Goal: Communication & Community: Participate in discussion

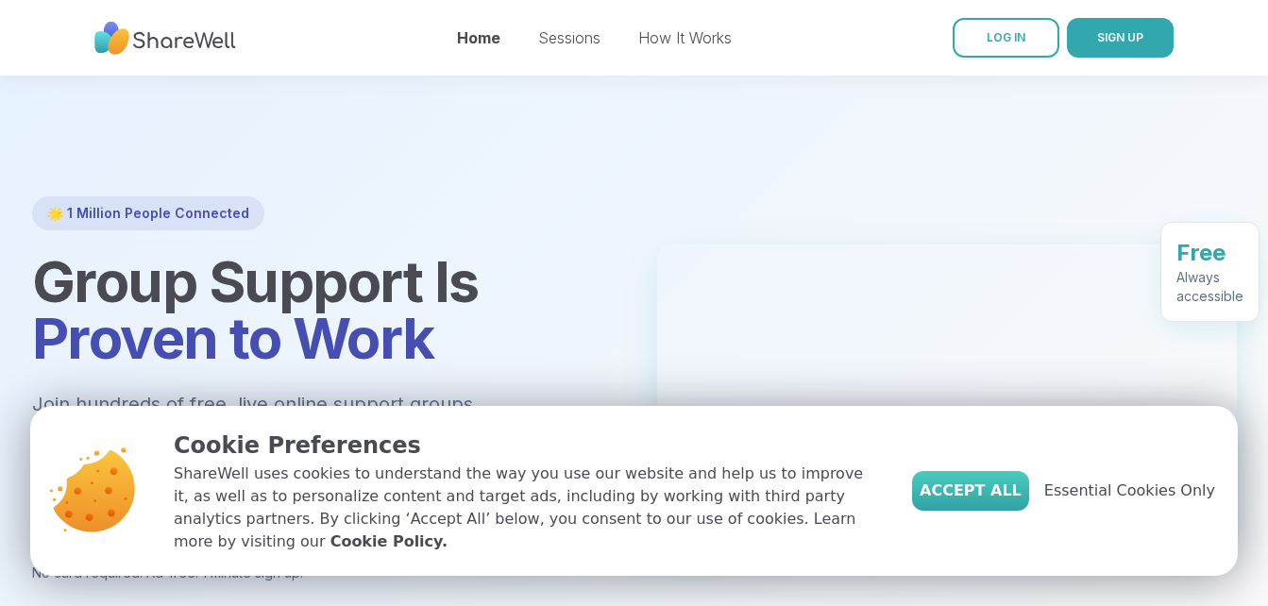
click at [1021, 502] on span "Accept All" at bounding box center [971, 491] width 102 height 23
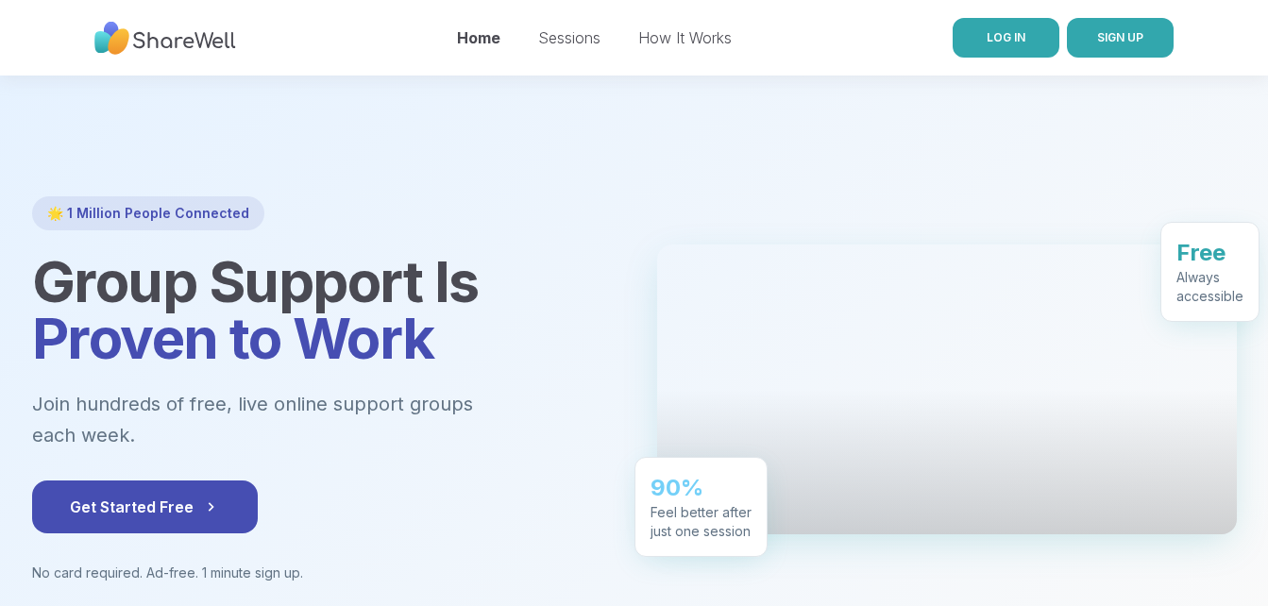
click at [1001, 42] on span "LOG IN" at bounding box center [1006, 37] width 39 height 14
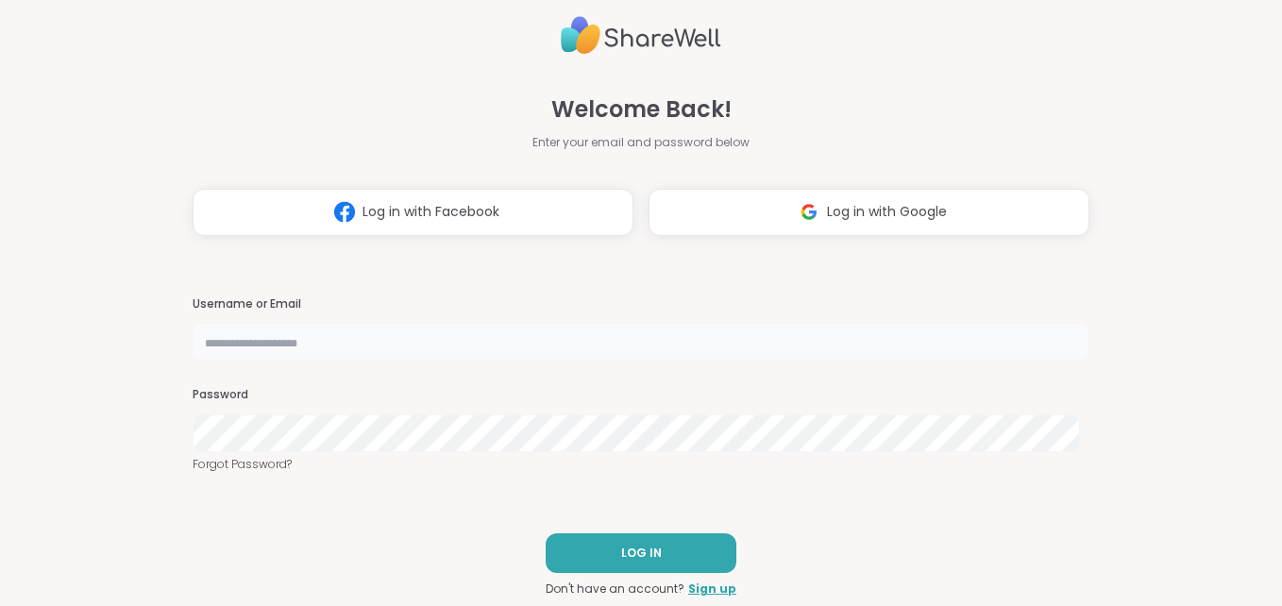
type input "**********"
click at [621, 549] on span "LOG IN" at bounding box center [641, 553] width 41 height 17
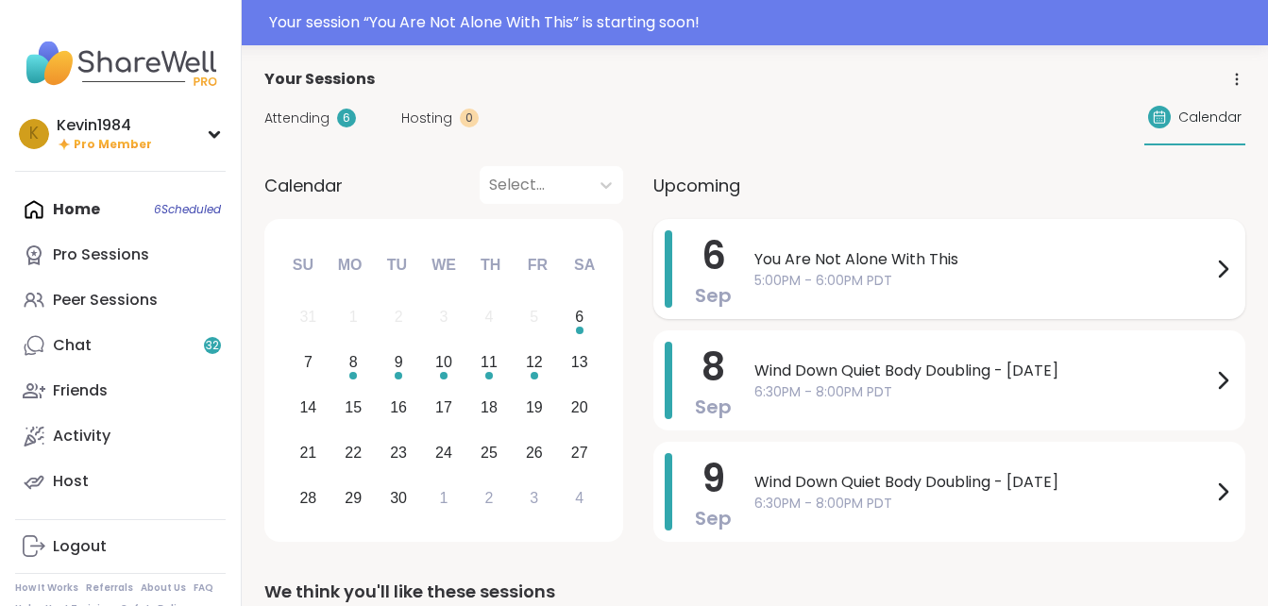
click at [841, 262] on span "You Are Not Alone With This" at bounding box center [982, 259] width 457 height 23
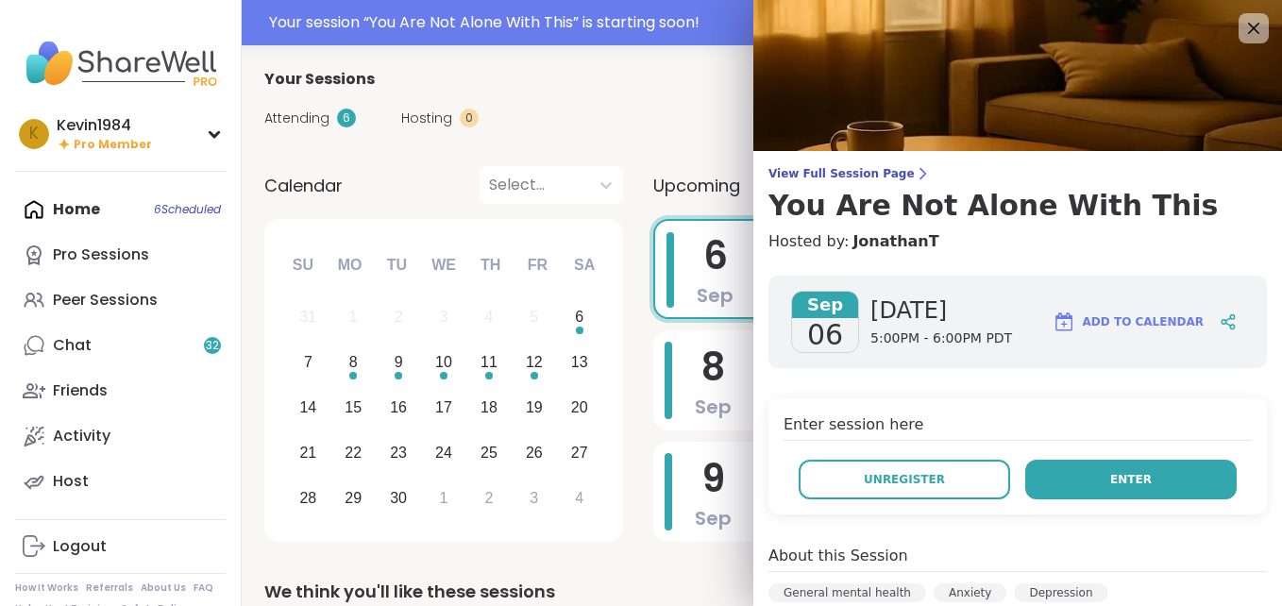
click at [1110, 471] on span "Enter" at bounding box center [1131, 479] width 42 height 17
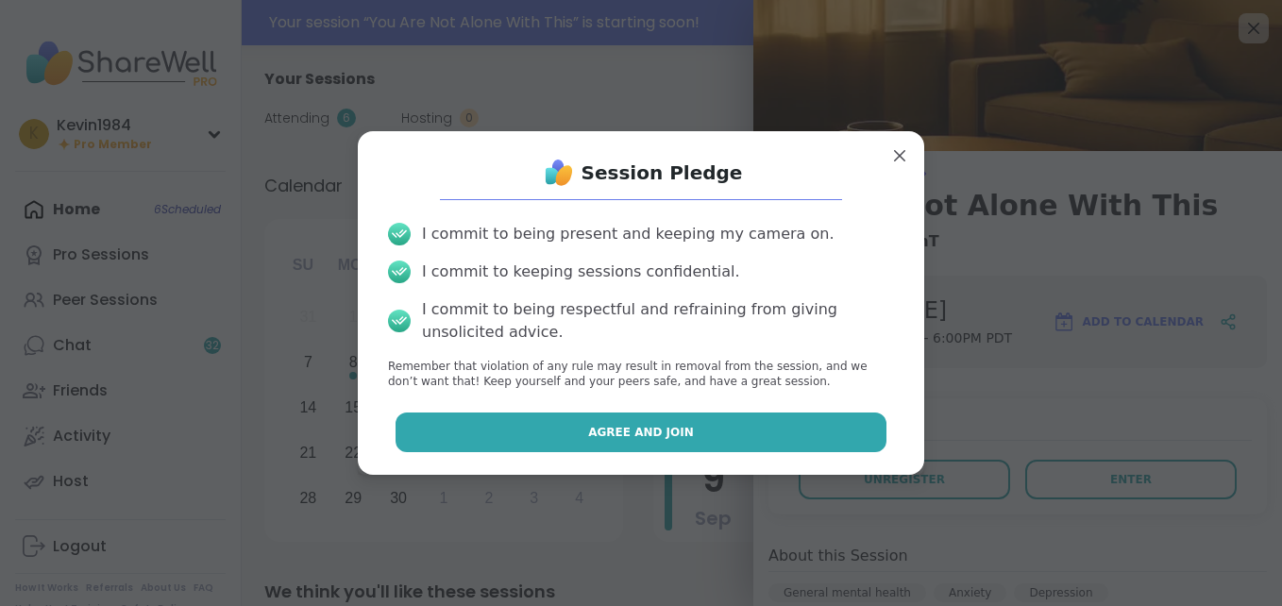
click at [717, 434] on button "Agree and Join" at bounding box center [642, 433] width 492 height 40
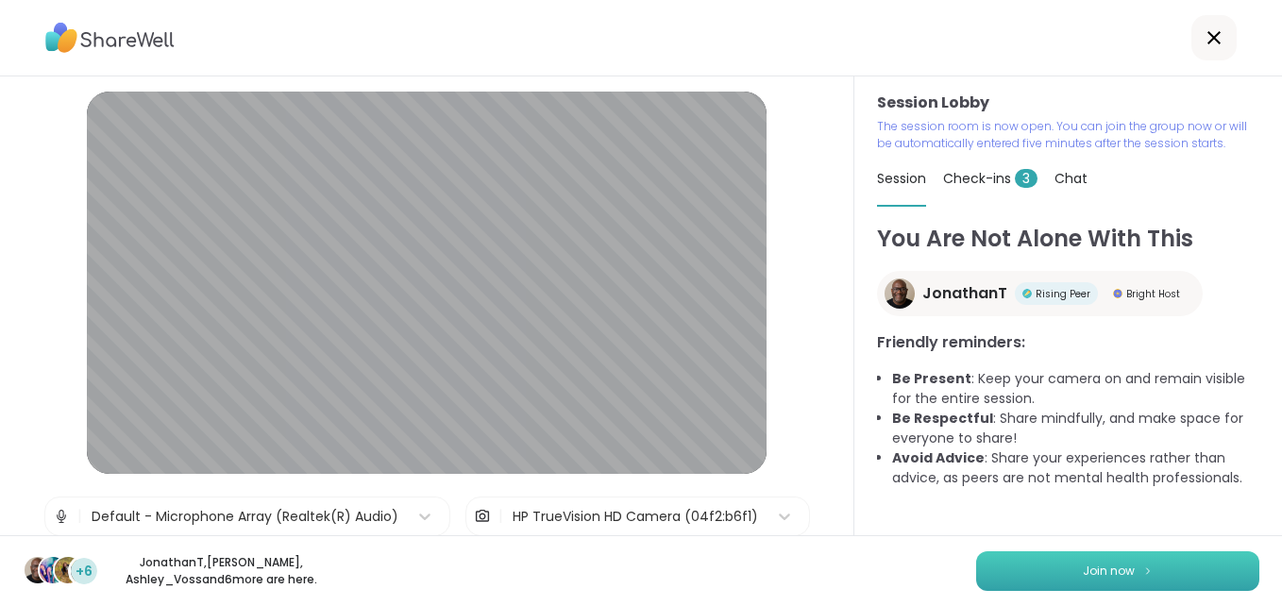
click at [1109, 567] on span "Join now" at bounding box center [1109, 571] width 52 height 17
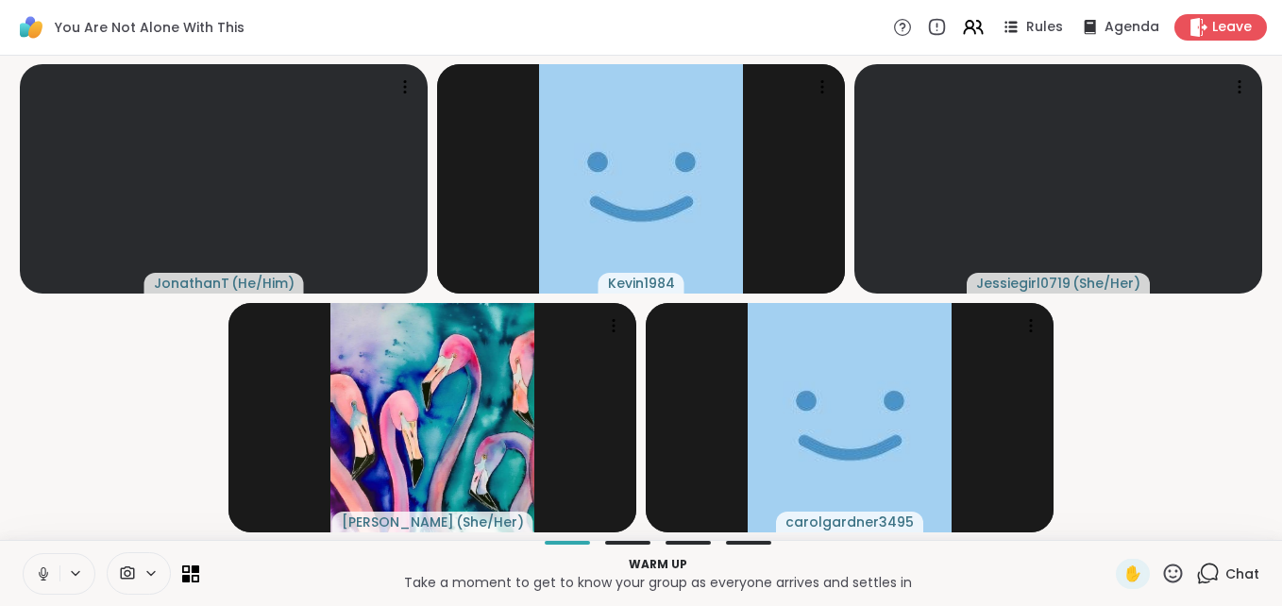
click at [45, 569] on icon at bounding box center [43, 571] width 5 height 8
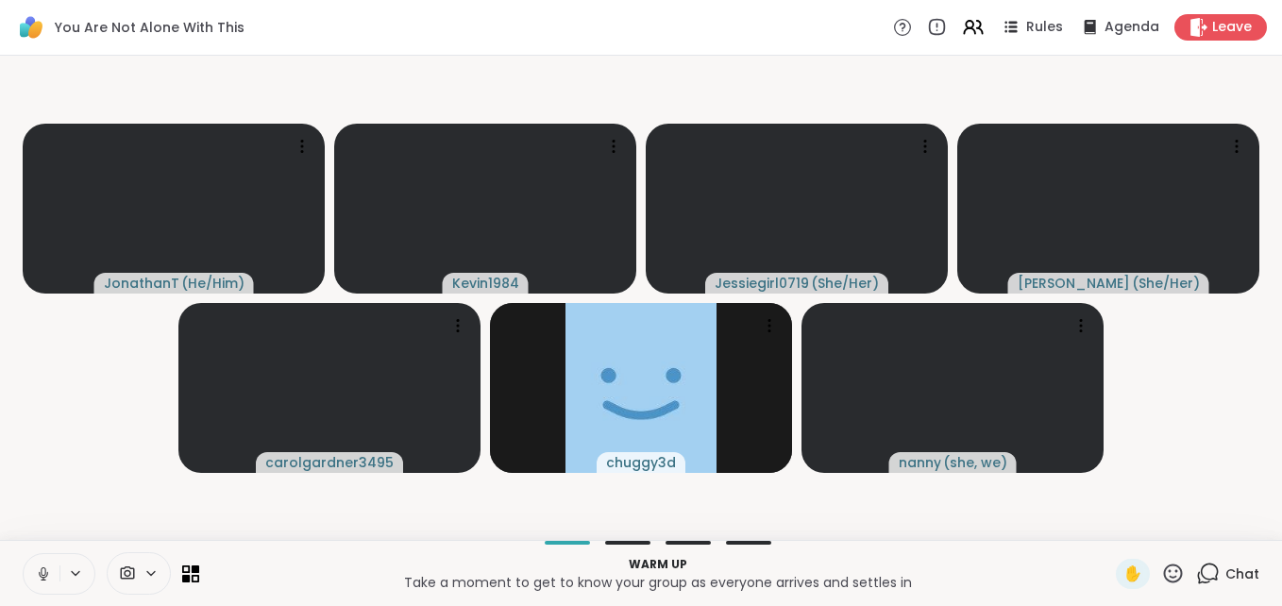
click at [45, 569] on icon at bounding box center [43, 571] width 5 height 8
